Goal: Task Accomplishment & Management: Manage account settings

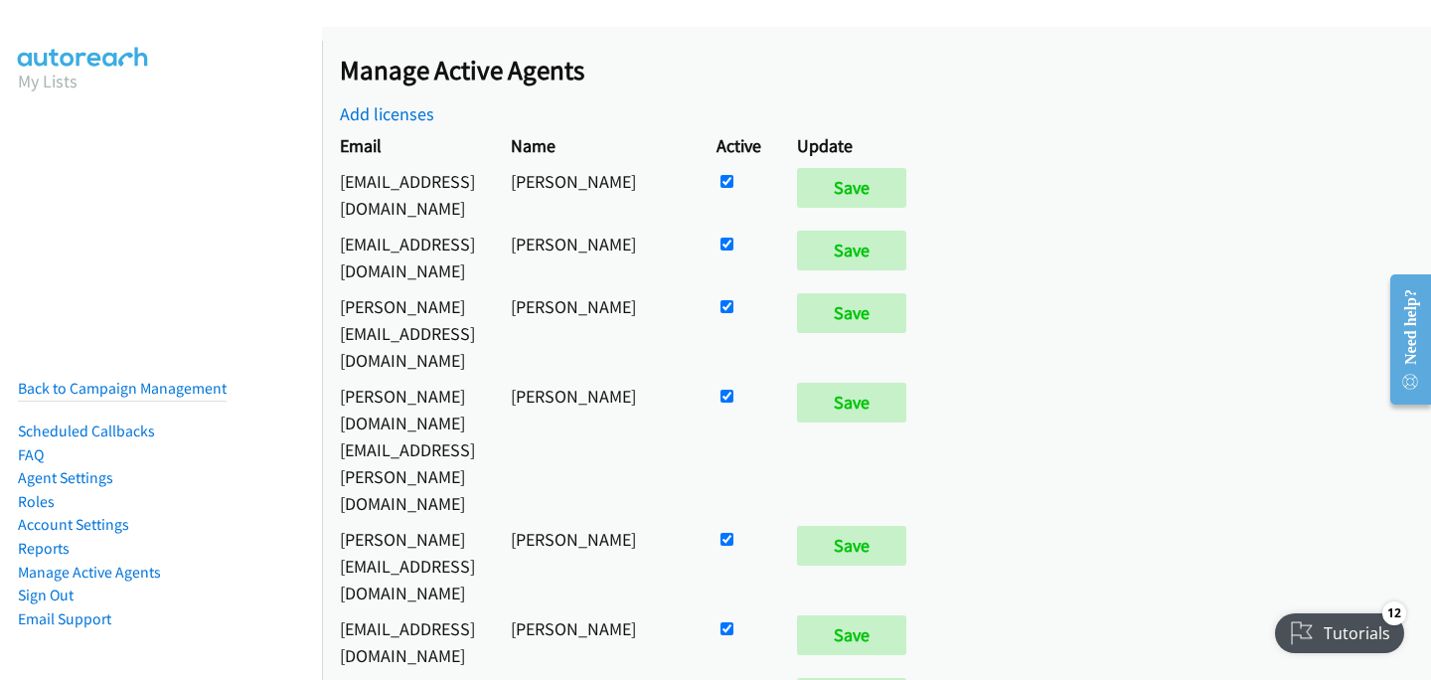
scroll to position [2533, 0]
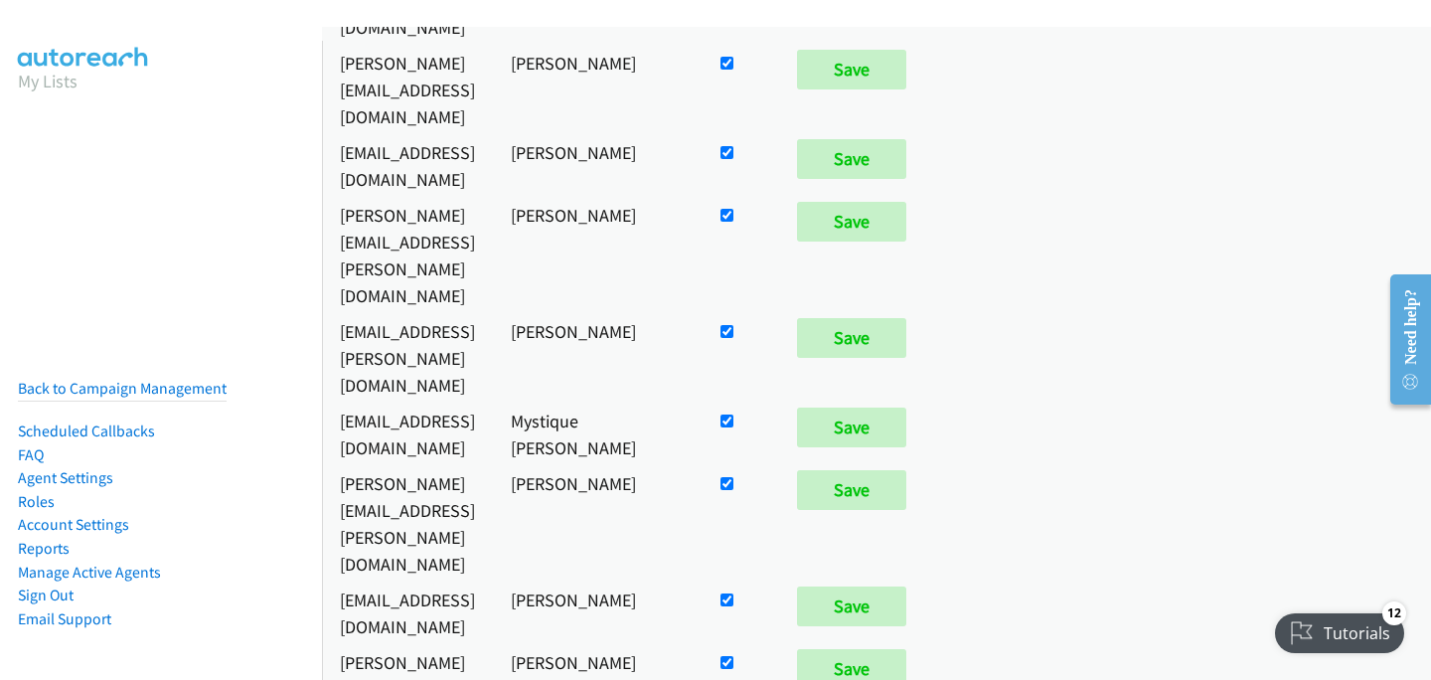
checkbox input "false"
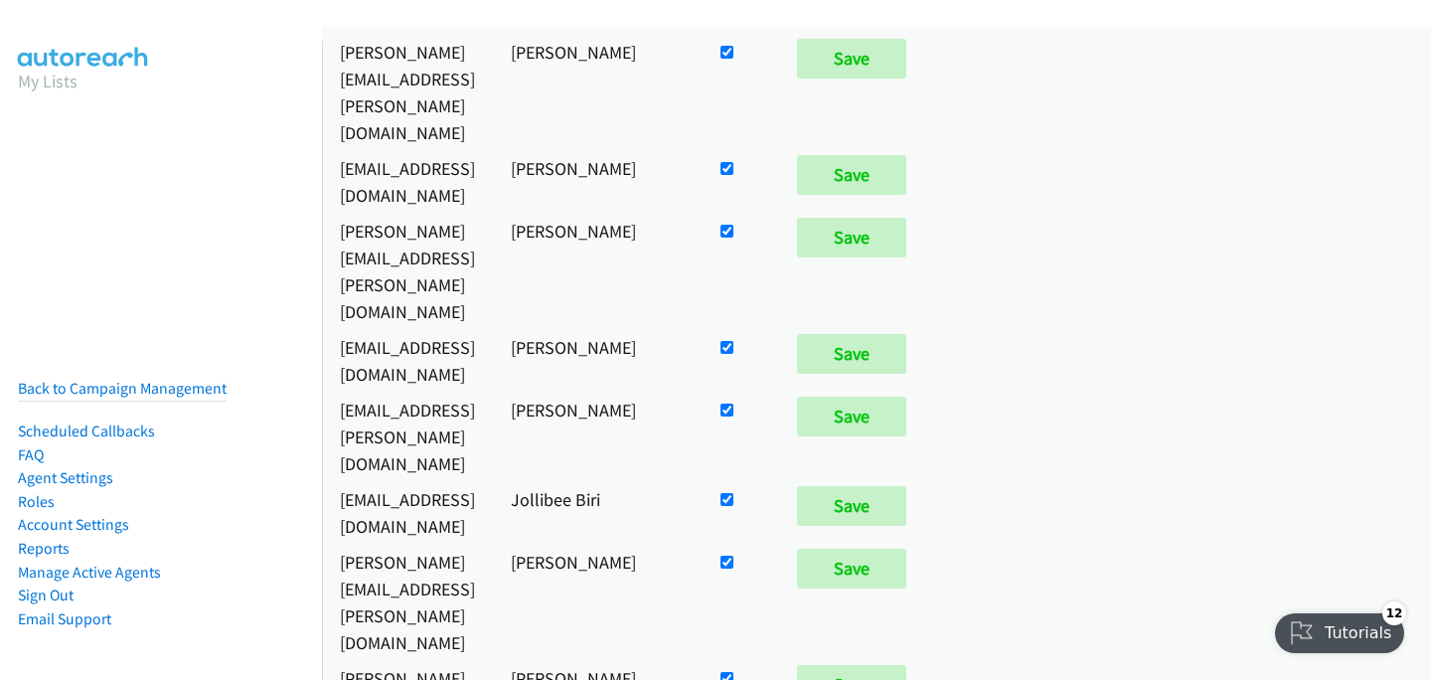
checkbox input "true"
